Goal: Task Accomplishment & Management: Manage account settings

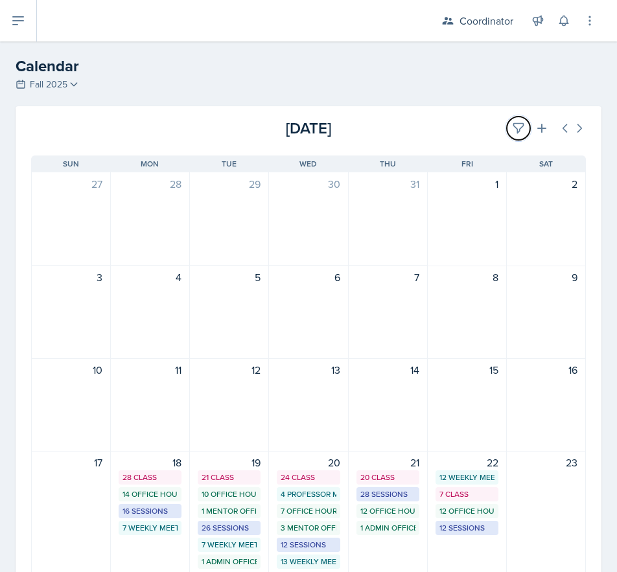
drag, startPoint x: 501, startPoint y: 119, endPoint x: 272, endPoint y: 193, distance: 241.3
click at [507, 119] on button at bounding box center [518, 128] width 23 height 23
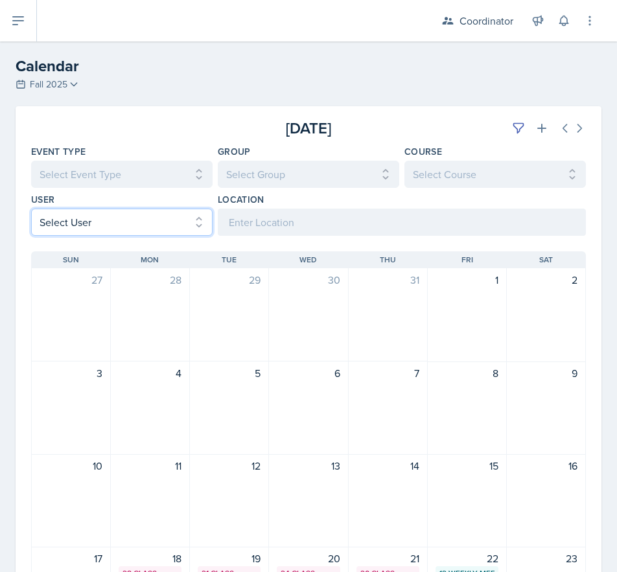
click at [52, 228] on select "Select User All [PERSON_NAME] [PERSON_NAME] [PERSON_NAME] [PERSON_NAME] [PERSON…" at bounding box center [121, 222] width 181 height 27
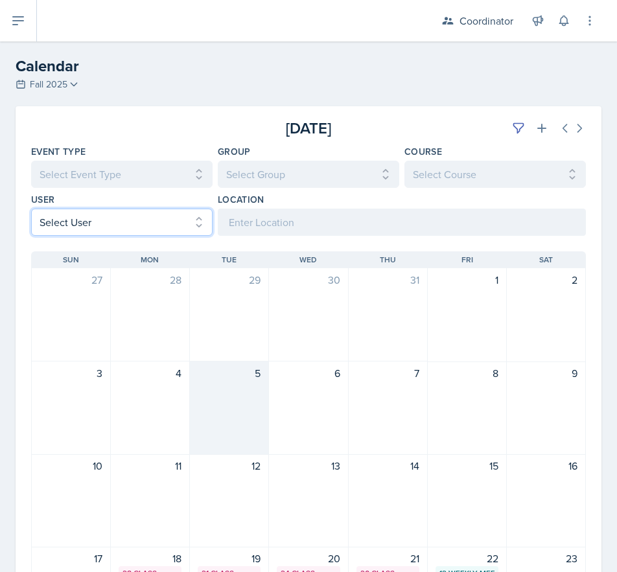
select select "c675dee3-7638-423b-9385-75c57ed24584"
click at [31, 209] on select "Select User All [PERSON_NAME] [PERSON_NAME] [PERSON_NAME] [PERSON_NAME] [PERSON…" at bounding box center [121, 222] width 181 height 27
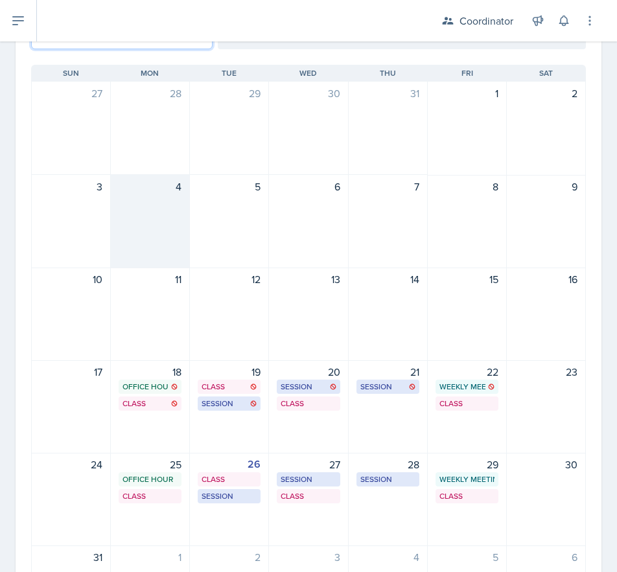
scroll to position [194, 0]
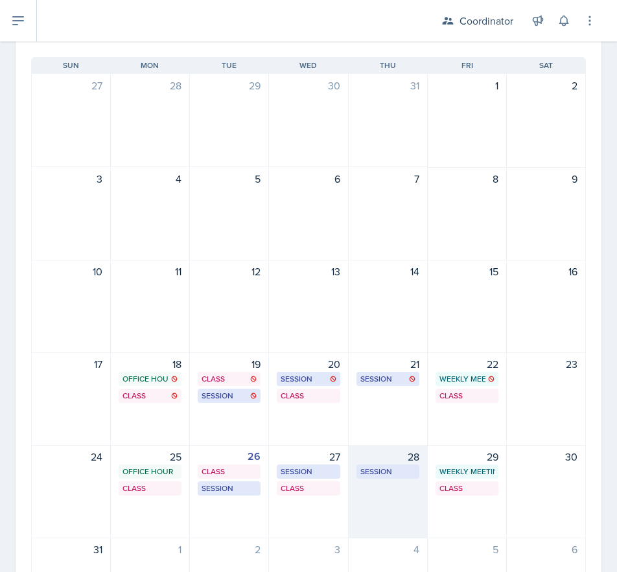
click at [381, 499] on div "28 Session BAB 216 1:30 PM - 2:30 PM" at bounding box center [388, 491] width 79 height 93
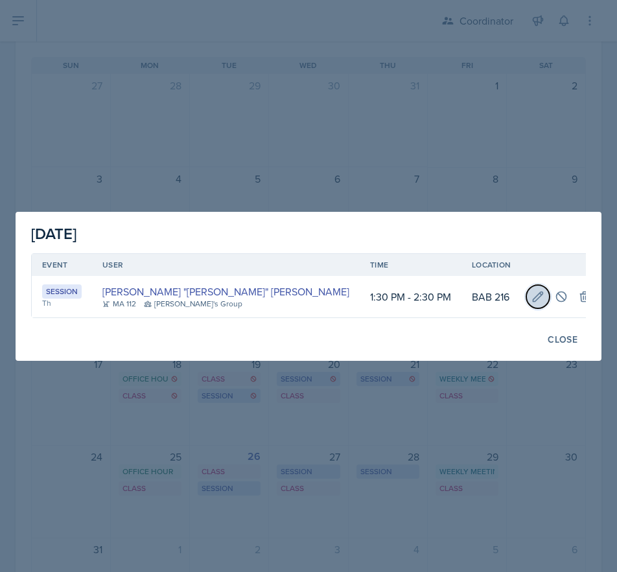
click at [533, 296] on icon at bounding box center [538, 297] width 10 height 10
select select "1"
select select "30"
select select "2"
select select "30"
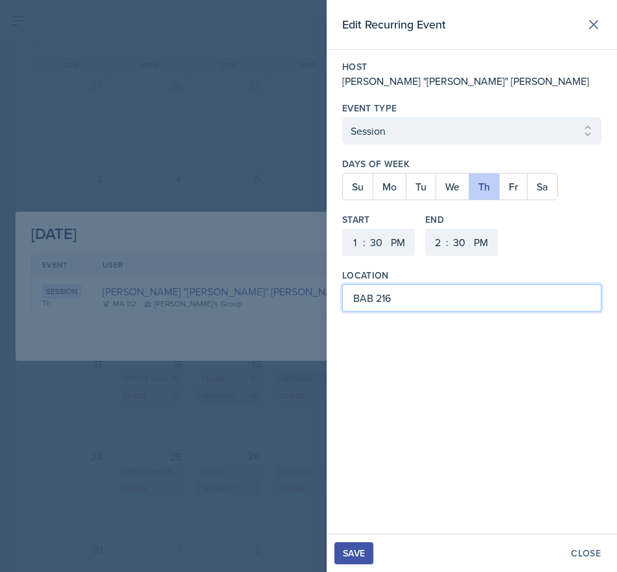
drag, startPoint x: 370, startPoint y: 302, endPoint x: 344, endPoint y: 302, distance: 25.9
click at [344, 302] on input "BAB 216" at bounding box center [471, 298] width 259 height 27
type input "SST 216"
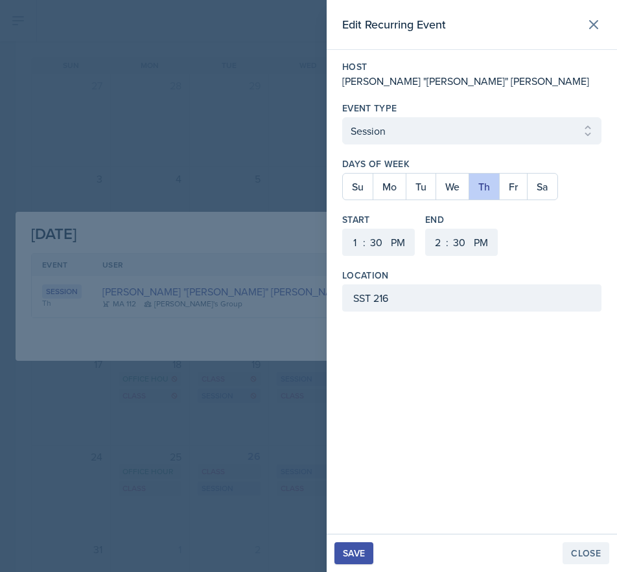
click at [576, 550] on div "Close" at bounding box center [586, 553] width 30 height 10
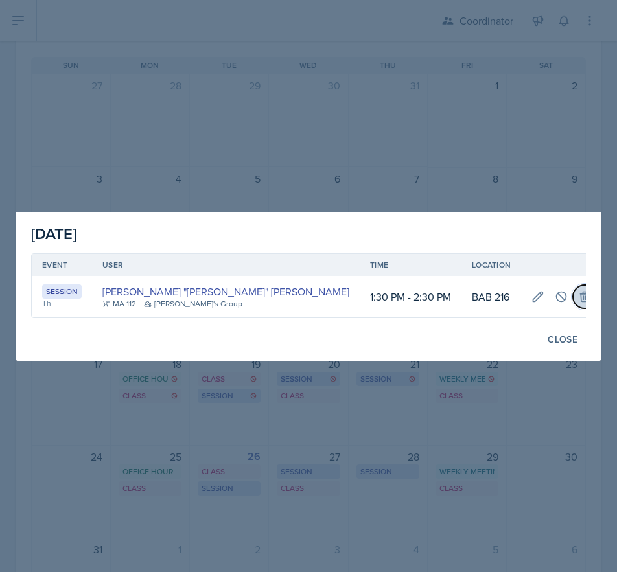
click at [581, 294] on icon at bounding box center [585, 297] width 8 height 10
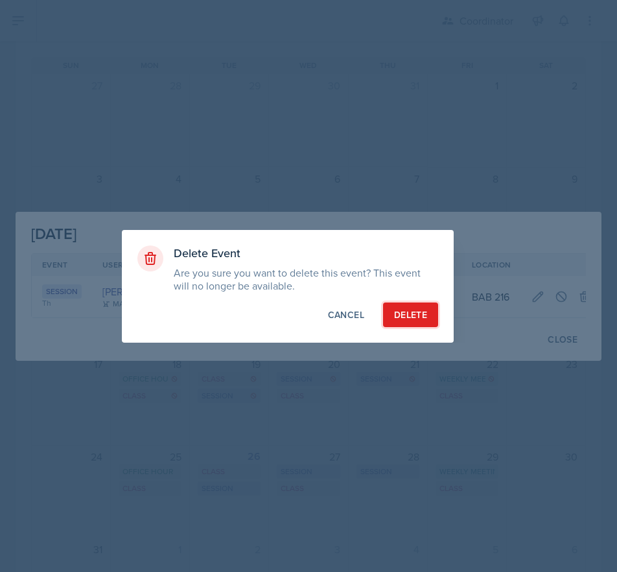
click at [403, 309] on div "Delete" at bounding box center [410, 315] width 33 height 13
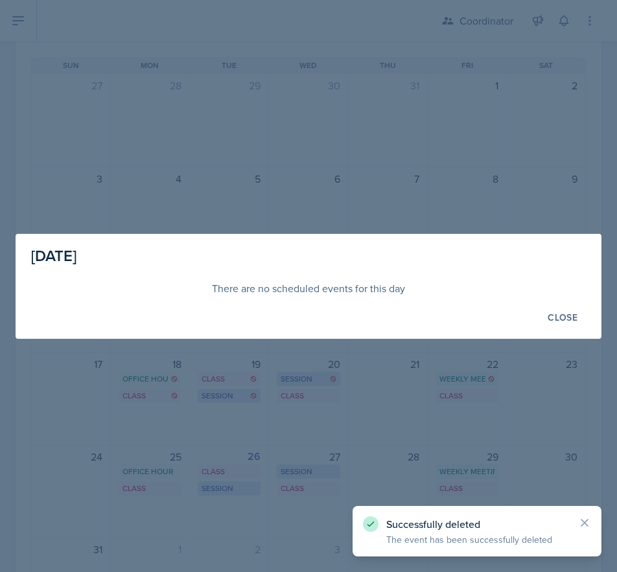
click at [316, 170] on div at bounding box center [308, 286] width 617 height 572
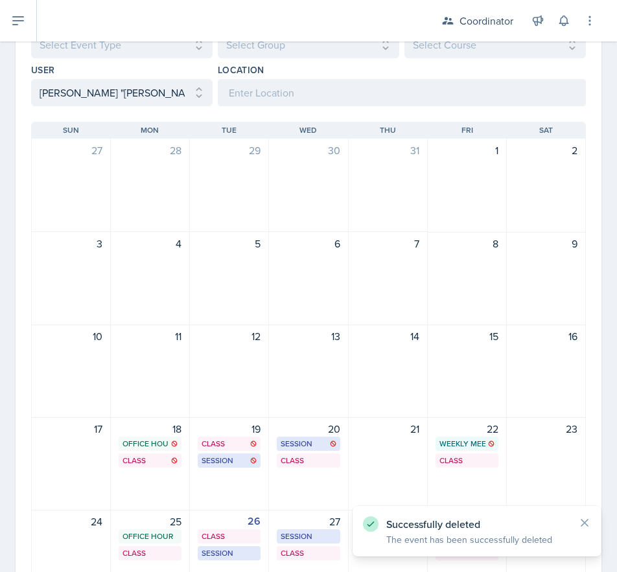
scroll to position [0, 0]
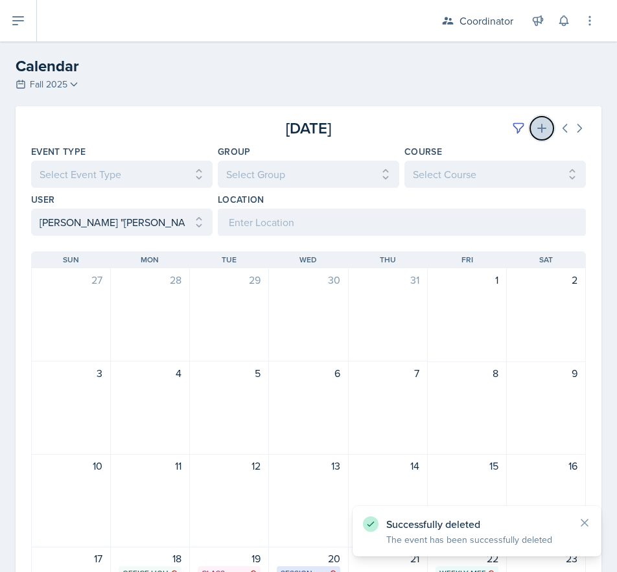
click at [535, 127] on icon at bounding box center [541, 128] width 13 height 13
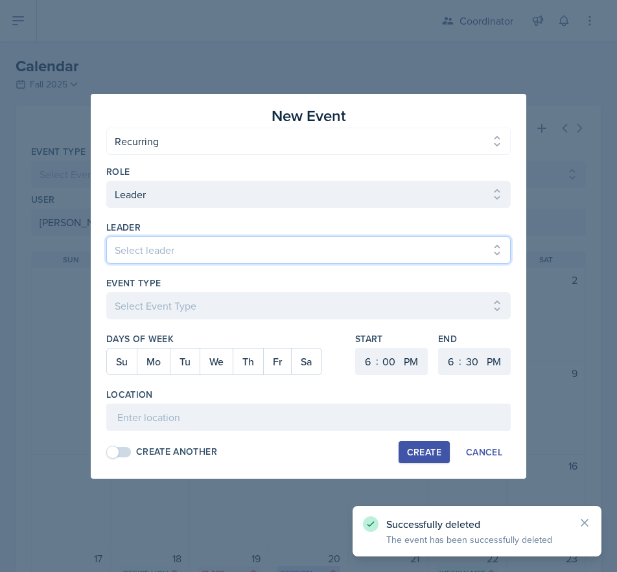
click at [132, 248] on select "Select leader [PERSON_NAME] [PERSON_NAME] [PERSON_NAME] [PERSON_NAME] [PERSON_N…" at bounding box center [308, 250] width 404 height 27
click at [174, 253] on select "Select leader [PERSON_NAME] [PERSON_NAME] [PERSON_NAME] [PERSON_NAME] [PERSON_N…" at bounding box center [308, 250] width 404 height 27
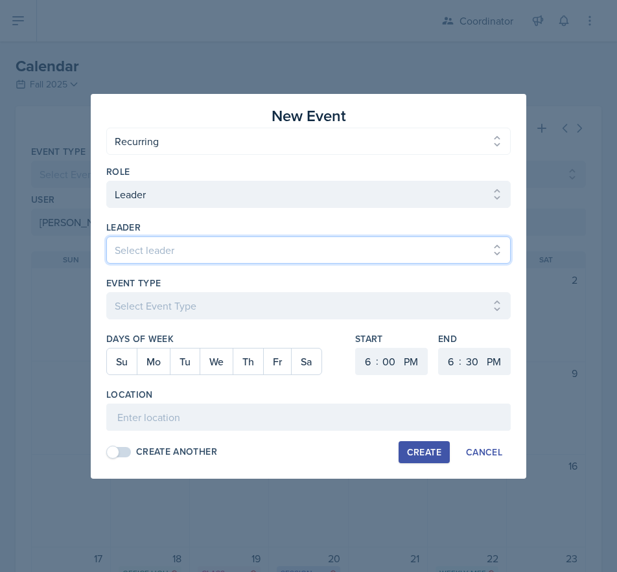
drag, startPoint x: 165, startPoint y: 248, endPoint x: 168, endPoint y: 237, distance: 12.1
click at [165, 248] on select "Select leader [PERSON_NAME] [PERSON_NAME] [PERSON_NAME] [PERSON_NAME] [PERSON_N…" at bounding box center [308, 250] width 404 height 27
select select "6a162d82-2c67-4ef8-ac30-87edb5a684a0"
click at [106, 237] on select "Select leader [PERSON_NAME] [PERSON_NAME] [PERSON_NAME] [PERSON_NAME] [PERSON_N…" at bounding box center [308, 250] width 404 height 27
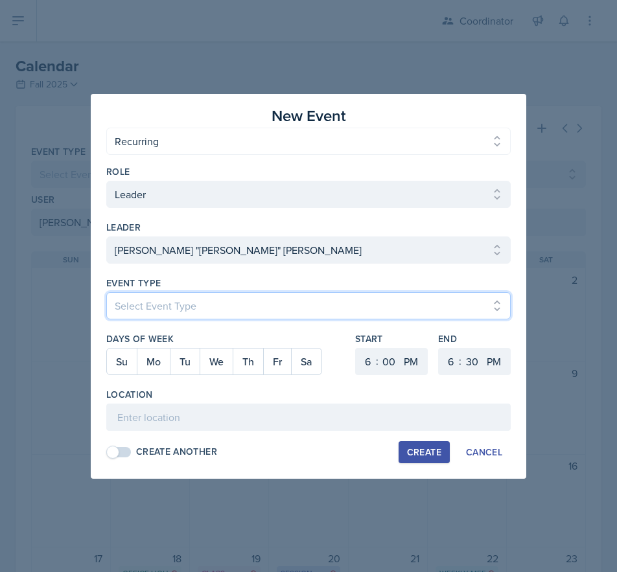
click at [133, 299] on select "Select Event Type Admin Office Hour Cal Workshop Class Class Announcement LA Pe…" at bounding box center [308, 305] width 404 height 27
select select "30b582fb-8ac9-49fb-a214-1fb047ccc295"
click at [106, 292] on select "Select Event Type Admin Office Hour Cal Workshop Class Class Announcement LA Pe…" at bounding box center [308, 305] width 404 height 27
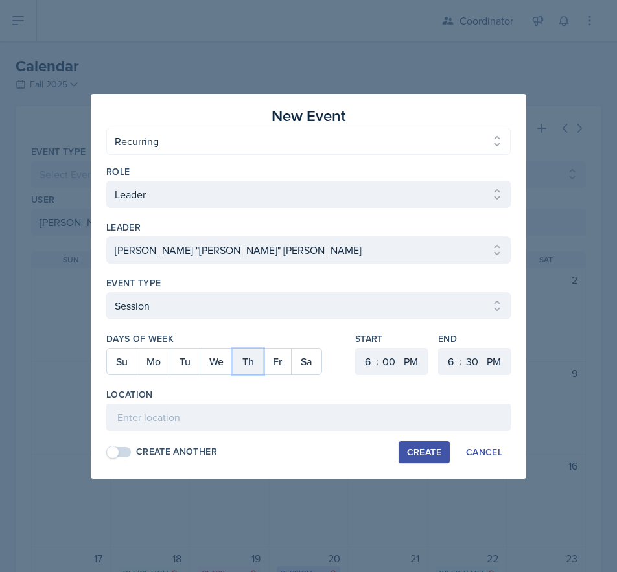
click at [252, 364] on button "Th" at bounding box center [248, 362] width 30 height 26
click at [367, 358] on select "1 2 3 4 5 6 7 8 9 10 11 12" at bounding box center [366, 361] width 21 height 27
select select "10"
click at [356, 348] on select "1 2 3 4 5 6 7 8 9 10 11 12" at bounding box center [366, 361] width 21 height 27
click at [412, 360] on select "AM PM" at bounding box center [412, 361] width 26 height 27
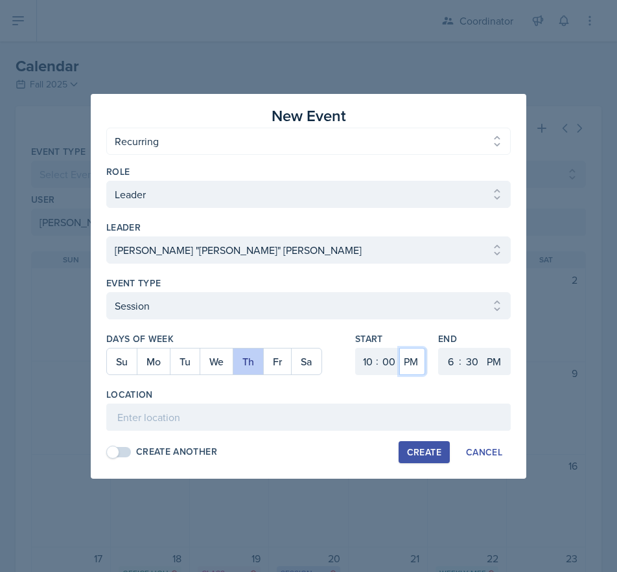
select select "AM"
click at [399, 348] on select "AM PM" at bounding box center [412, 361] width 26 height 27
click at [452, 365] on select "1 2 3 4 5 6 7 8 9 10 11 12" at bounding box center [449, 361] width 21 height 27
select select "11"
click at [439, 348] on select "1 2 3 4 5 6 7 8 9 10 11 12" at bounding box center [449, 361] width 21 height 27
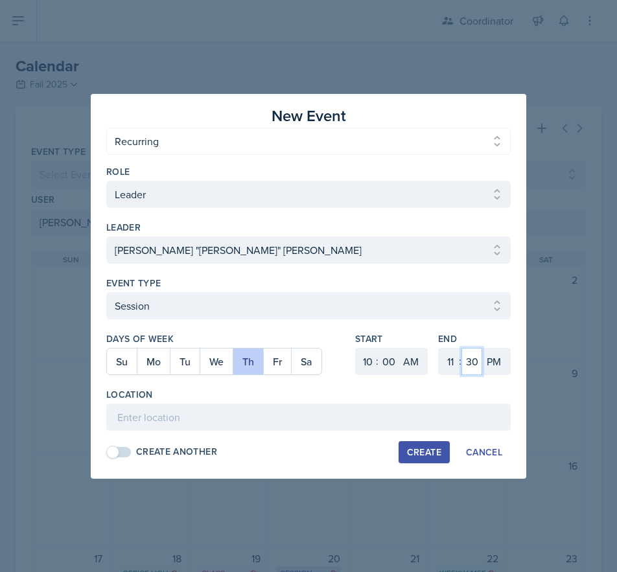
drag, startPoint x: 474, startPoint y: 365, endPoint x: 474, endPoint y: 351, distance: 13.6
click at [474, 365] on select "00 05 10 15 20 25 30 35 40 45 50 55" at bounding box center [471, 361] width 21 height 27
select select "0"
click at [461, 348] on select "00 05 10 15 20 25 30 35 40 45 50 55" at bounding box center [471, 361] width 21 height 27
click at [489, 365] on select "AM PM" at bounding box center [495, 361] width 26 height 27
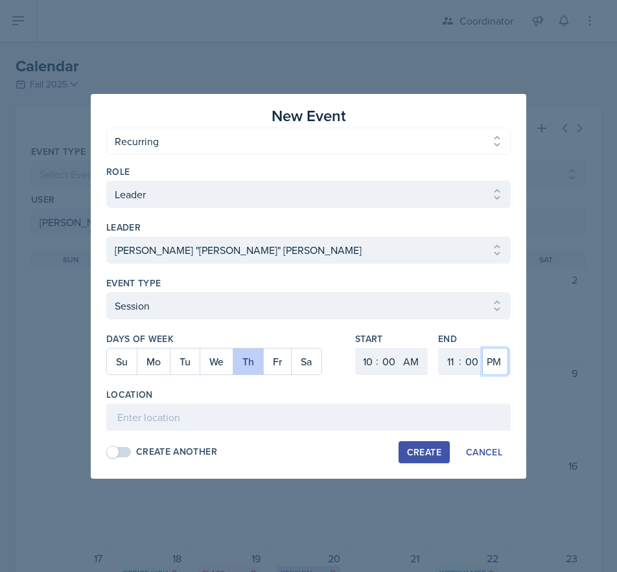
select select "AM"
click at [482, 348] on select "AM PM" at bounding box center [495, 361] width 26 height 27
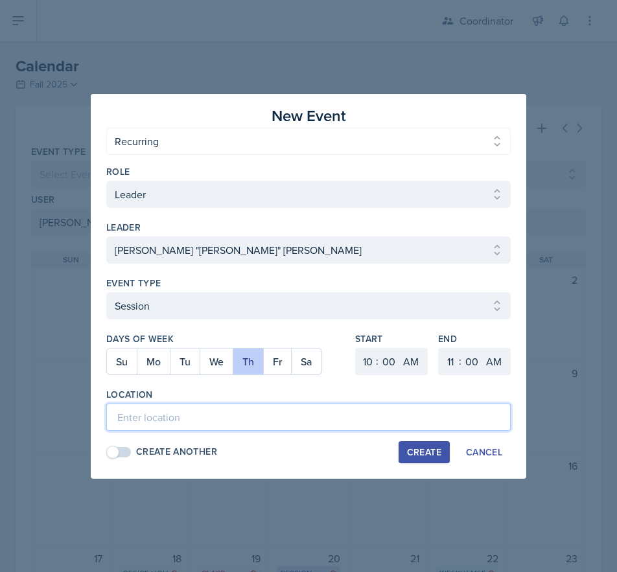
click at [467, 420] on input at bounding box center [308, 417] width 404 height 27
type input "SST 216"
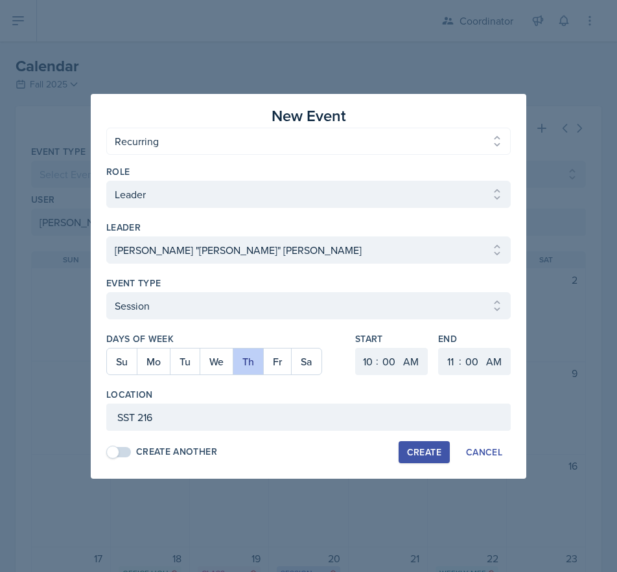
click at [344, 450] on div "Create Another Create Cancel" at bounding box center [308, 452] width 404 height 22
click at [432, 449] on div "Create" at bounding box center [424, 452] width 34 height 10
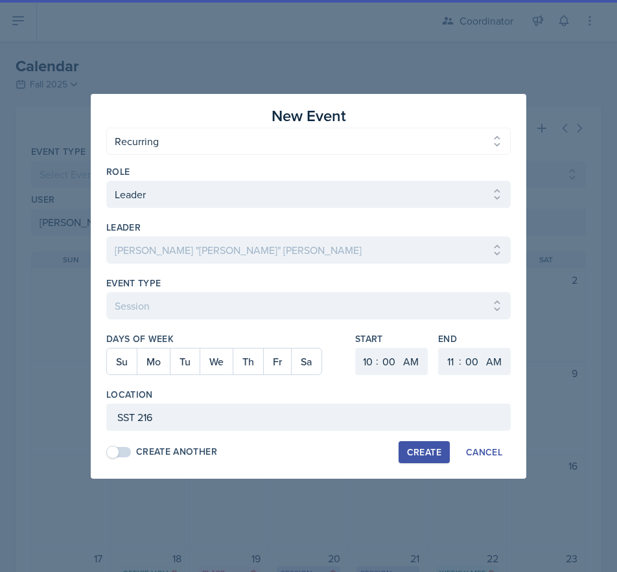
select select
select select "6"
select select "PM"
select select "6"
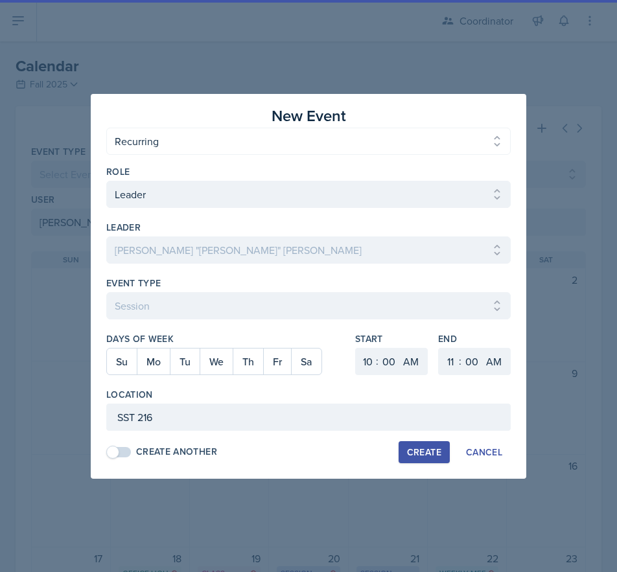
select select "30"
select select "PM"
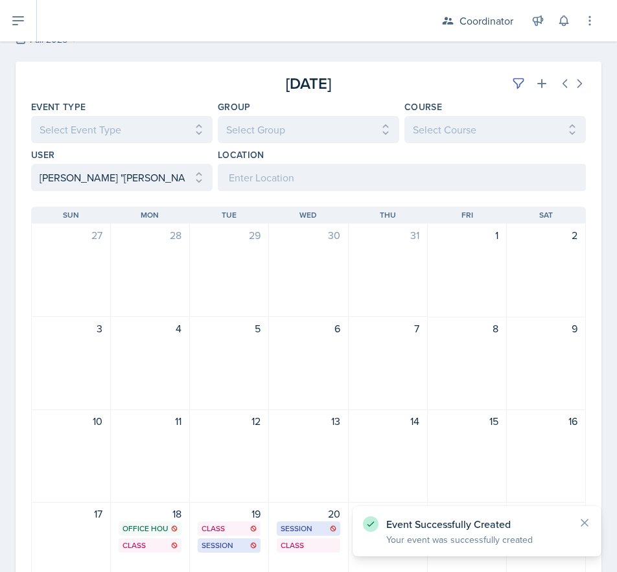
scroll to position [259, 0]
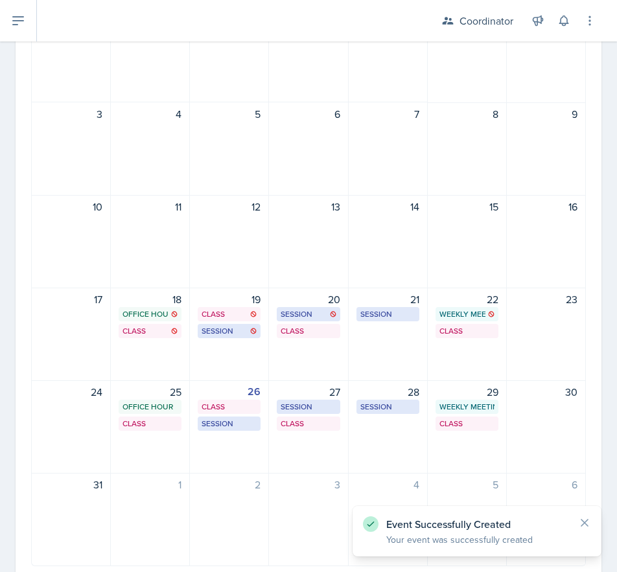
click at [382, 433] on div "28 Session SST 216 10:00 AM - 11:00 AM" at bounding box center [388, 426] width 79 height 93
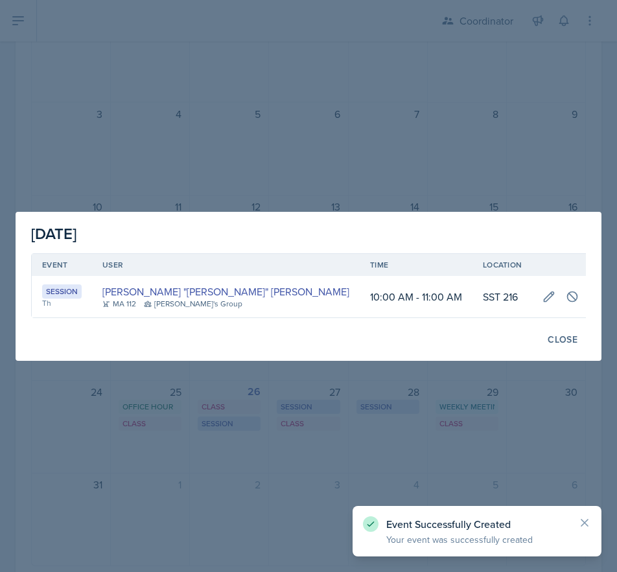
click at [382, 433] on div at bounding box center [308, 286] width 617 height 572
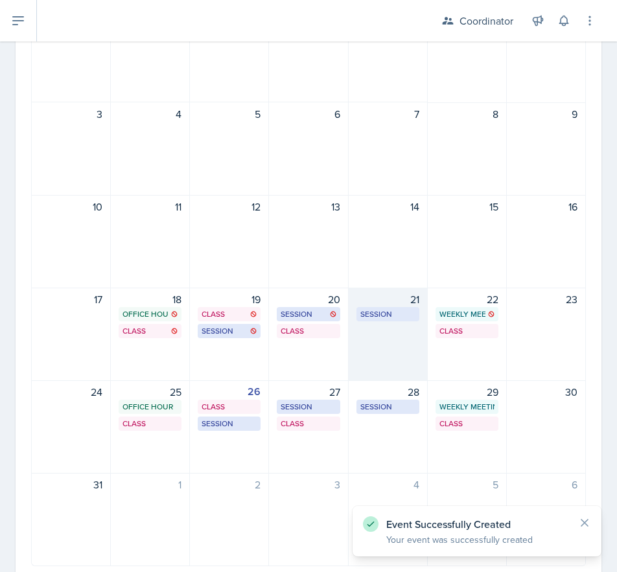
click at [386, 346] on div "21 Session SST 216 10:00 AM - 11:00 AM" at bounding box center [388, 334] width 79 height 93
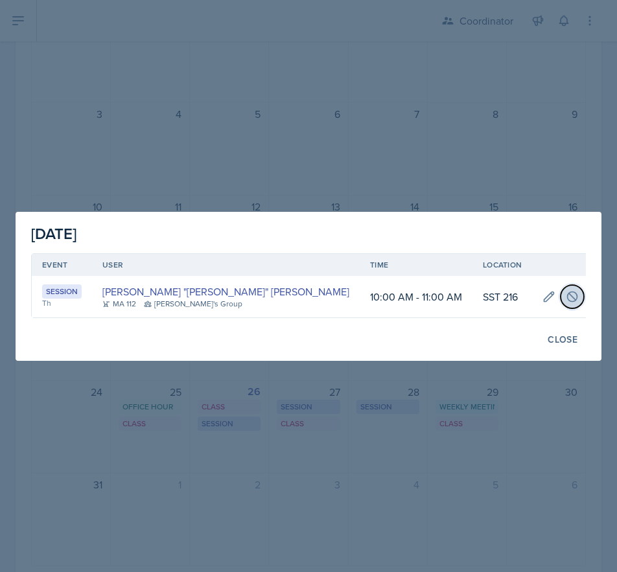
click at [568, 298] on icon at bounding box center [573, 297] width 10 height 10
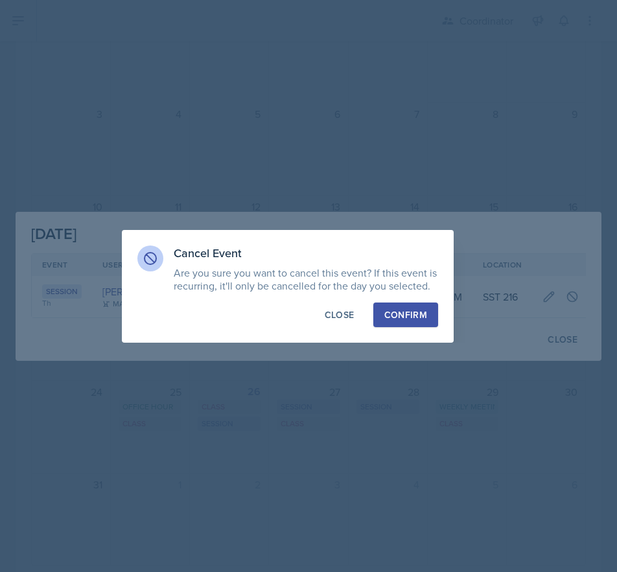
click at [423, 309] on div "Confirm" at bounding box center [405, 315] width 43 height 13
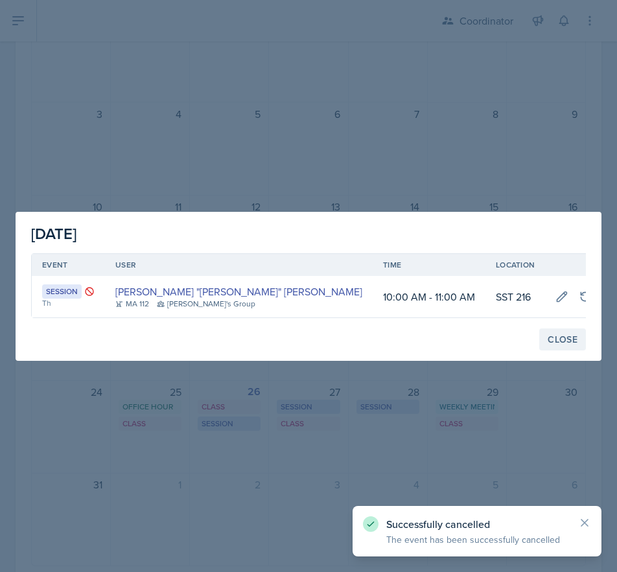
click at [546, 338] on button "Close" at bounding box center [562, 340] width 47 height 22
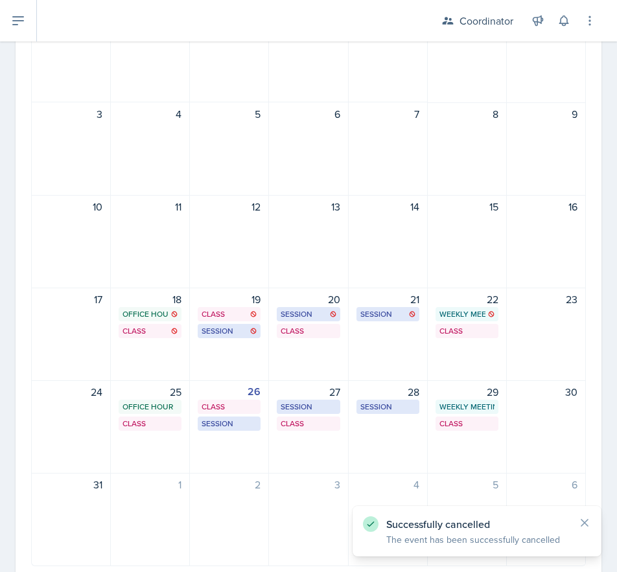
click at [285, 497] on div "3" at bounding box center [308, 519] width 79 height 93
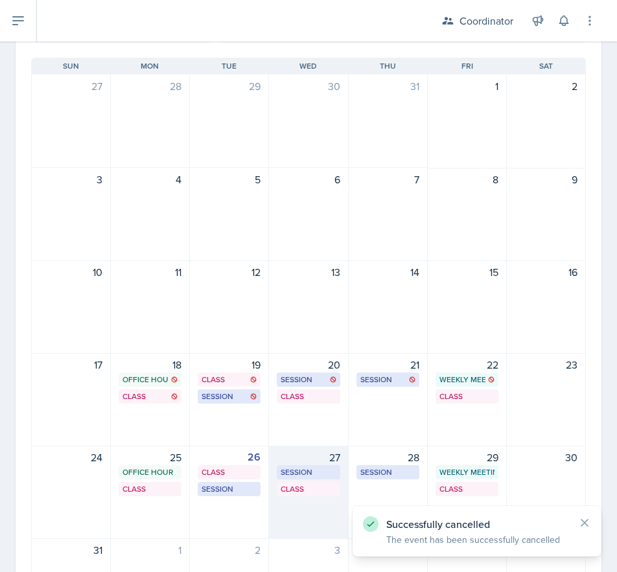
scroll to position [65, 0]
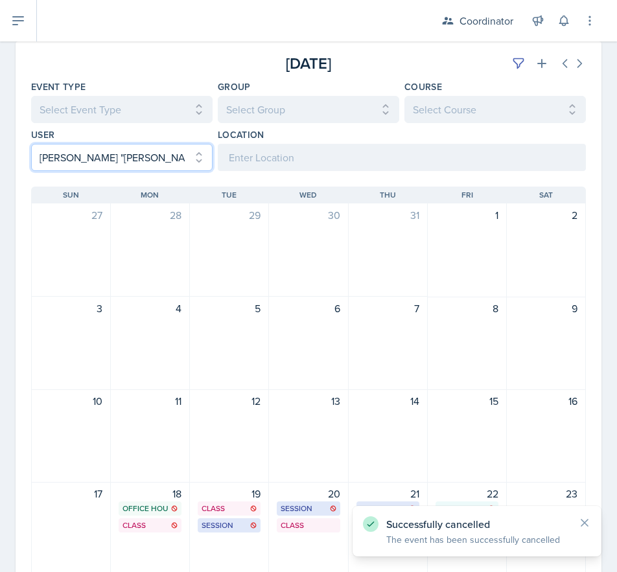
click at [86, 161] on select "Select User All [PERSON_NAME] [PERSON_NAME] [PERSON_NAME] [PERSON_NAME] [PERSON…" at bounding box center [121, 157] width 181 height 27
select select
click at [31, 144] on select "Select User All [PERSON_NAME] [PERSON_NAME] [PERSON_NAME] [PERSON_NAME] [PERSON…" at bounding box center [121, 157] width 181 height 27
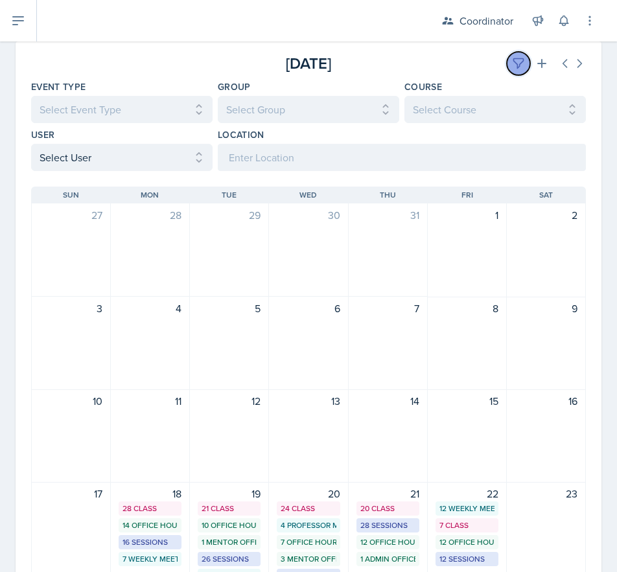
click at [514, 59] on icon at bounding box center [519, 64] width 10 height 10
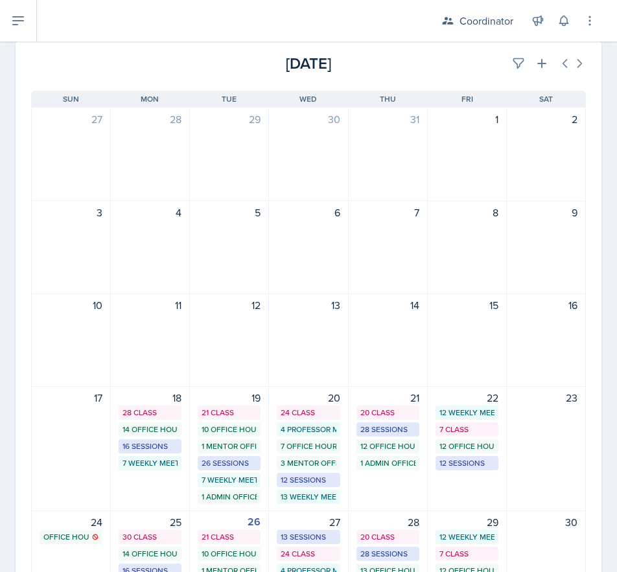
click at [456, 58] on div "[DATE]" at bounding box center [493, 63] width 185 height 23
